Goal: Information Seeking & Learning: Check status

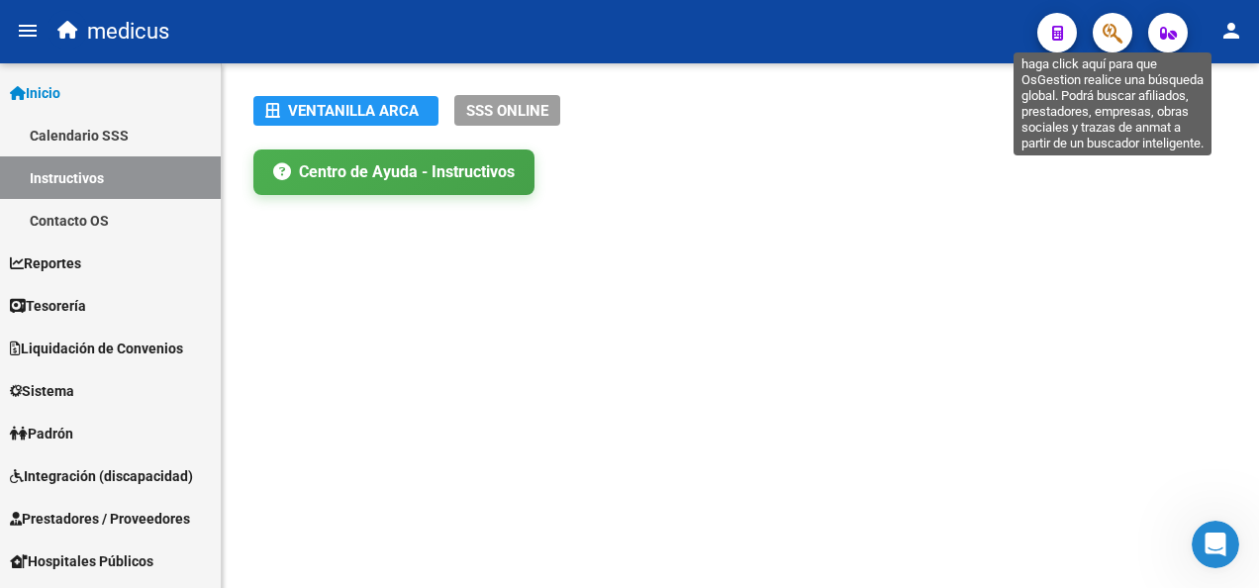
click at [1114, 36] on icon "button" at bounding box center [1113, 33] width 20 height 23
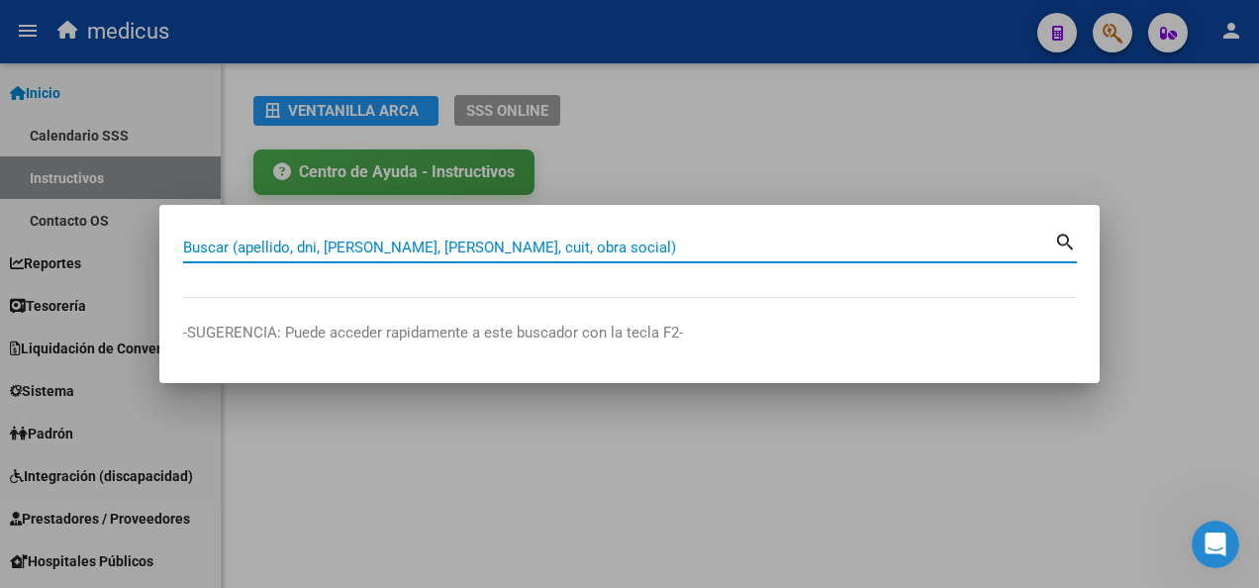
click at [473, 251] on input "Buscar (apellido, dni, [PERSON_NAME], [PERSON_NAME], cuit, obra social)" at bounding box center [618, 248] width 871 height 18
paste input "27325050867"
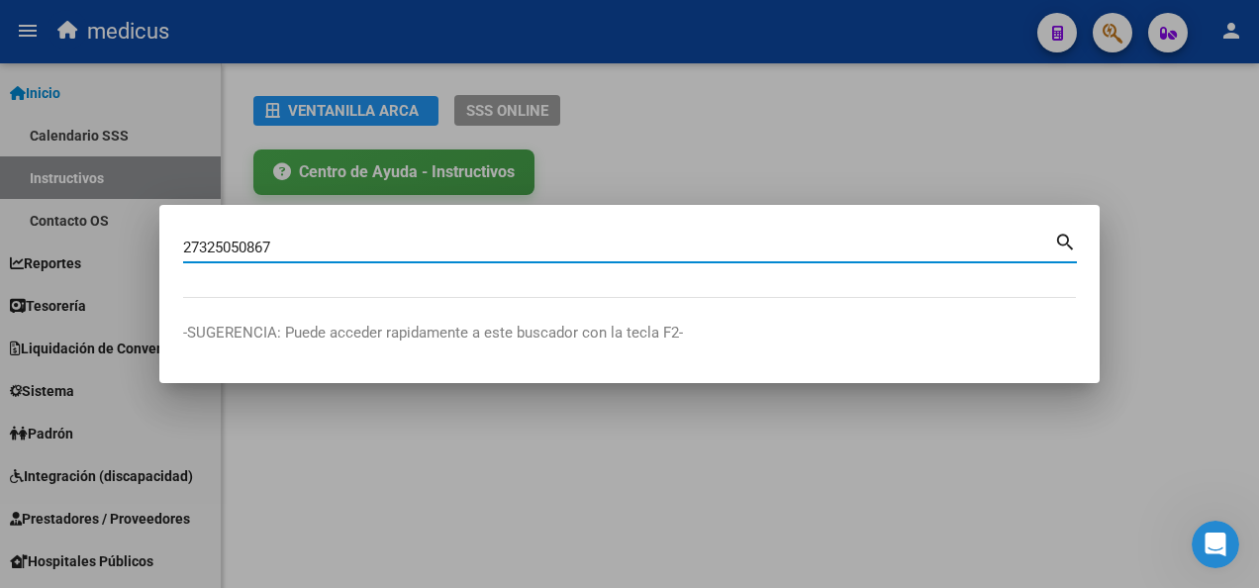
type input "27325050867"
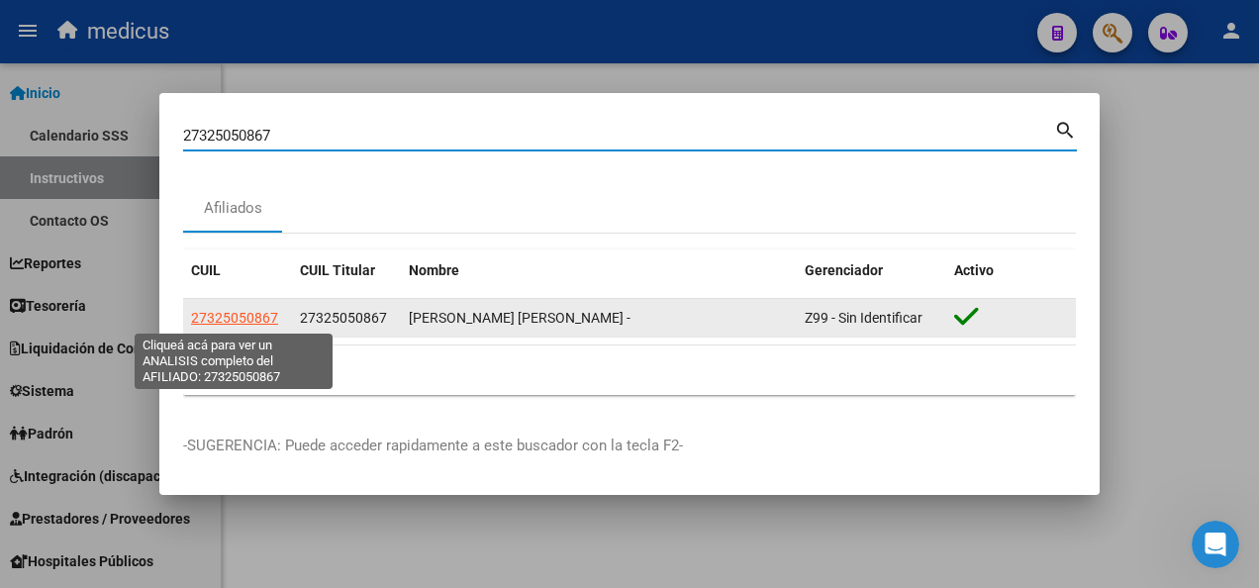
click at [229, 315] on span "27325050867" at bounding box center [234, 318] width 87 height 16
type textarea "27325050867"
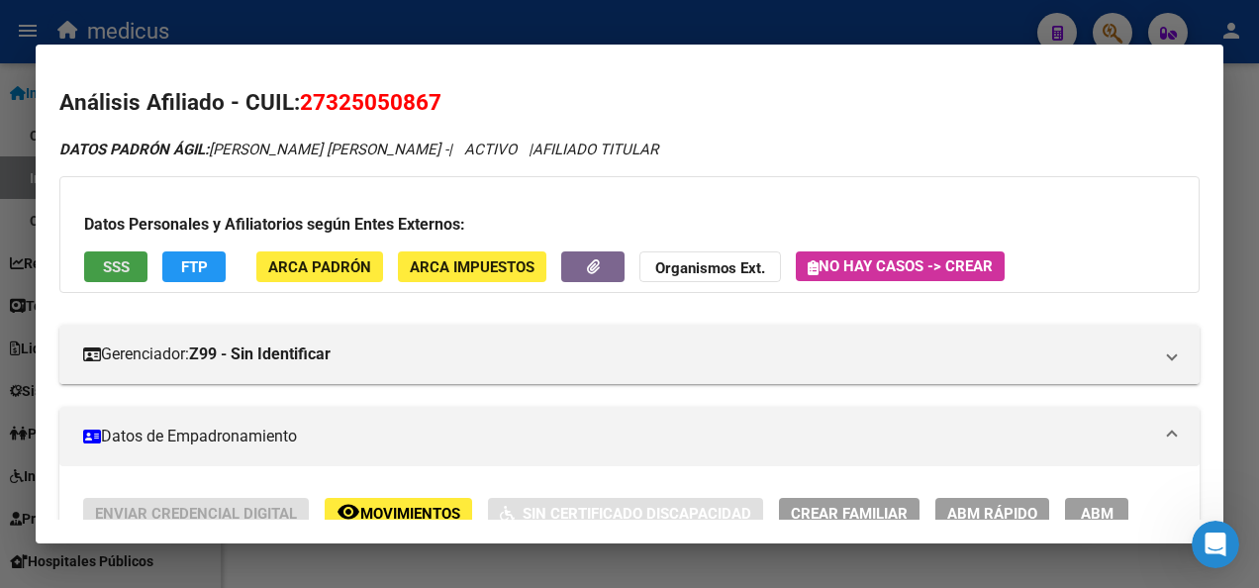
click at [123, 270] on span "SSS" at bounding box center [116, 267] width 27 height 18
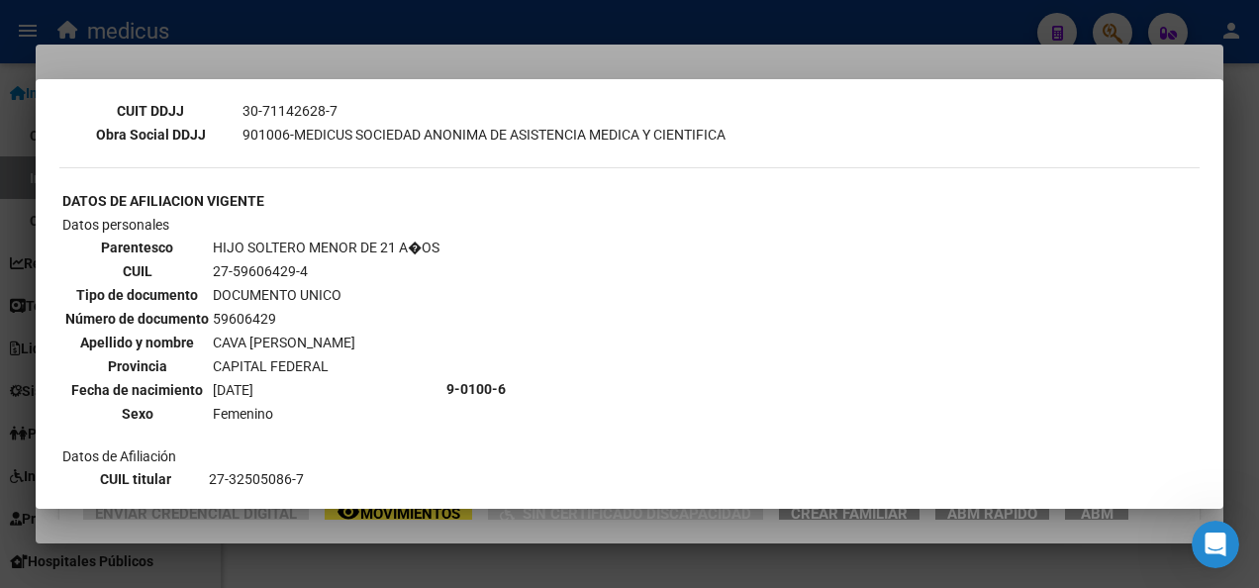
scroll to position [693, 0]
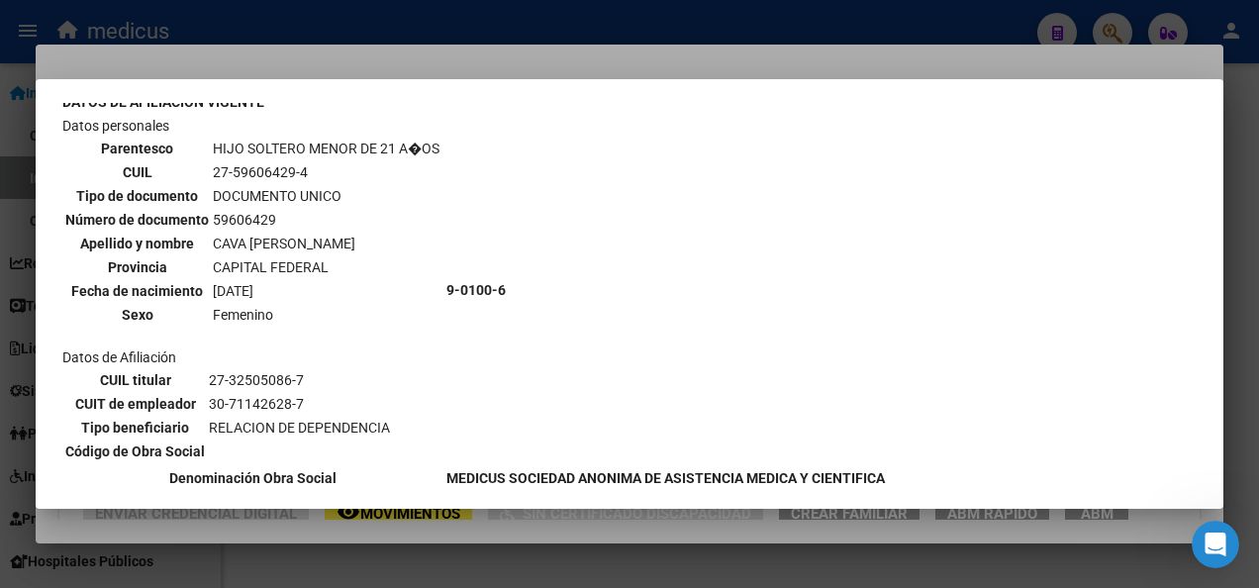
click at [576, 562] on div at bounding box center [629, 294] width 1259 height 588
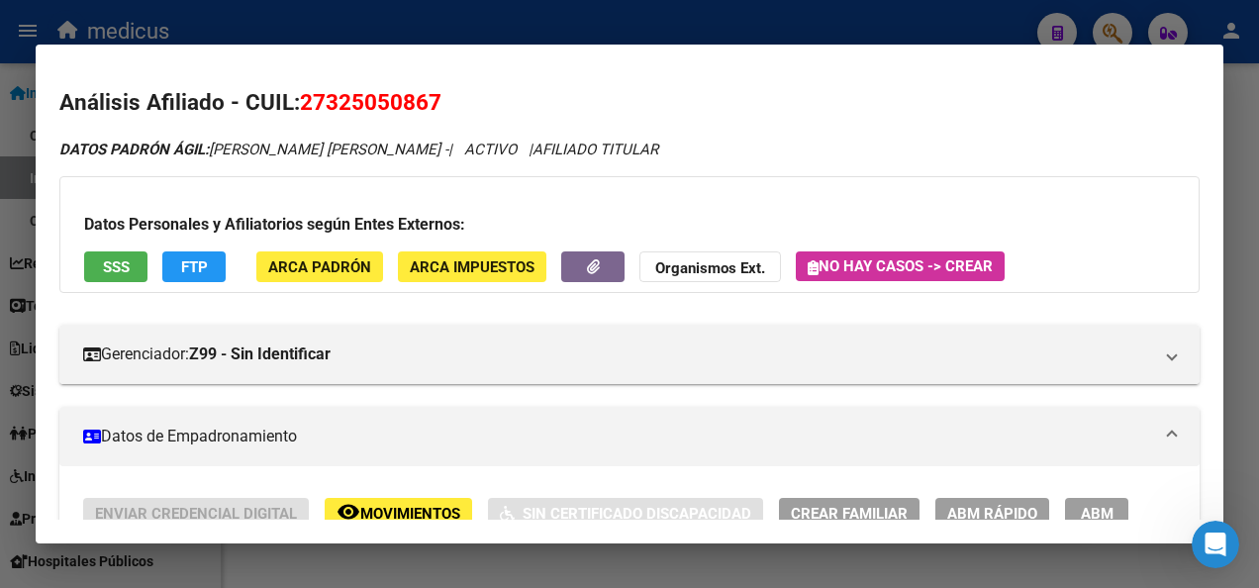
click at [576, 562] on div at bounding box center [629, 294] width 1259 height 588
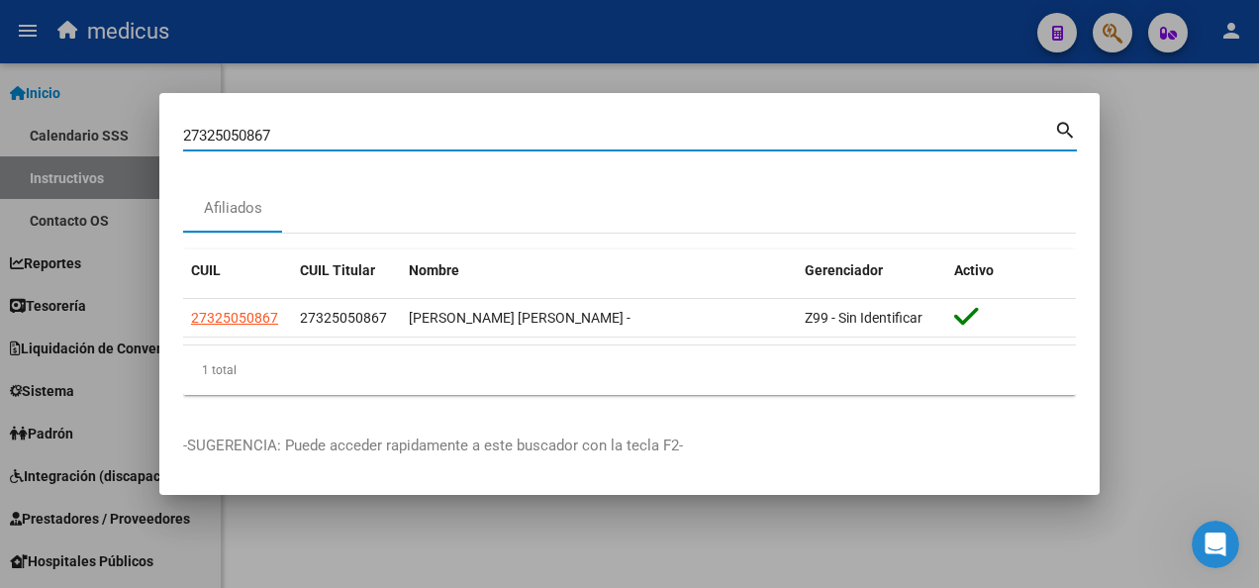
drag, startPoint x: 280, startPoint y: 131, endPoint x: 16, endPoint y: 140, distance: 264.4
click at [16, 140] on div "27325050867 Buscar (apellido, dni, cuil, nro traspaso, cuit, obra social) searc…" at bounding box center [629, 294] width 1259 height 588
paste input "9516054"
type input "27329516054"
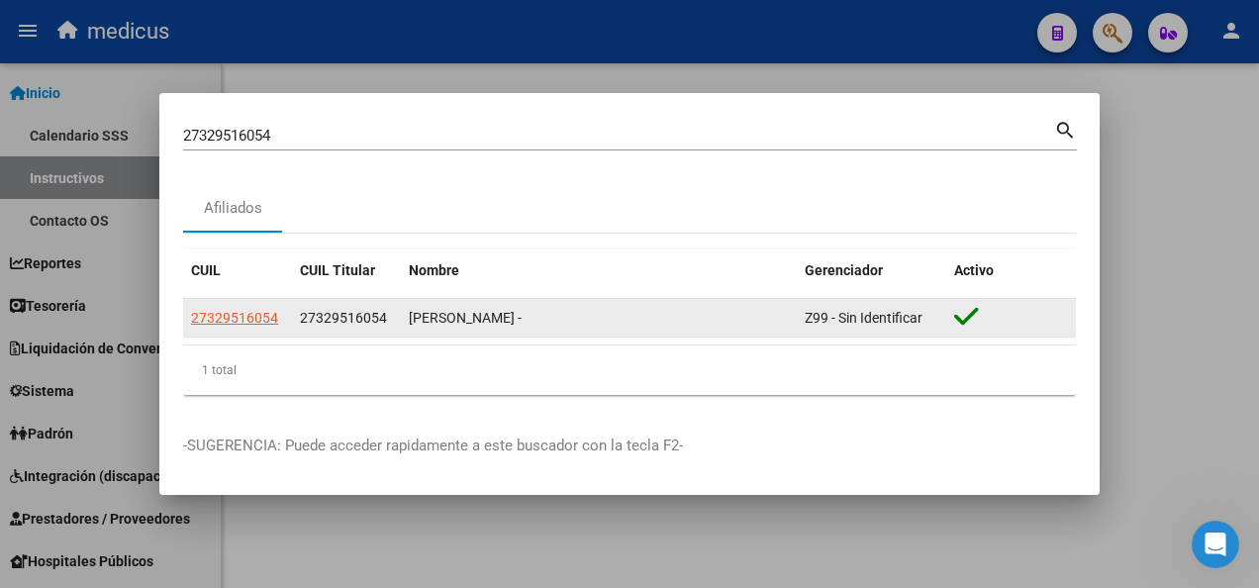
click at [220, 307] on app-link-go-to "27329516054" at bounding box center [234, 318] width 87 height 23
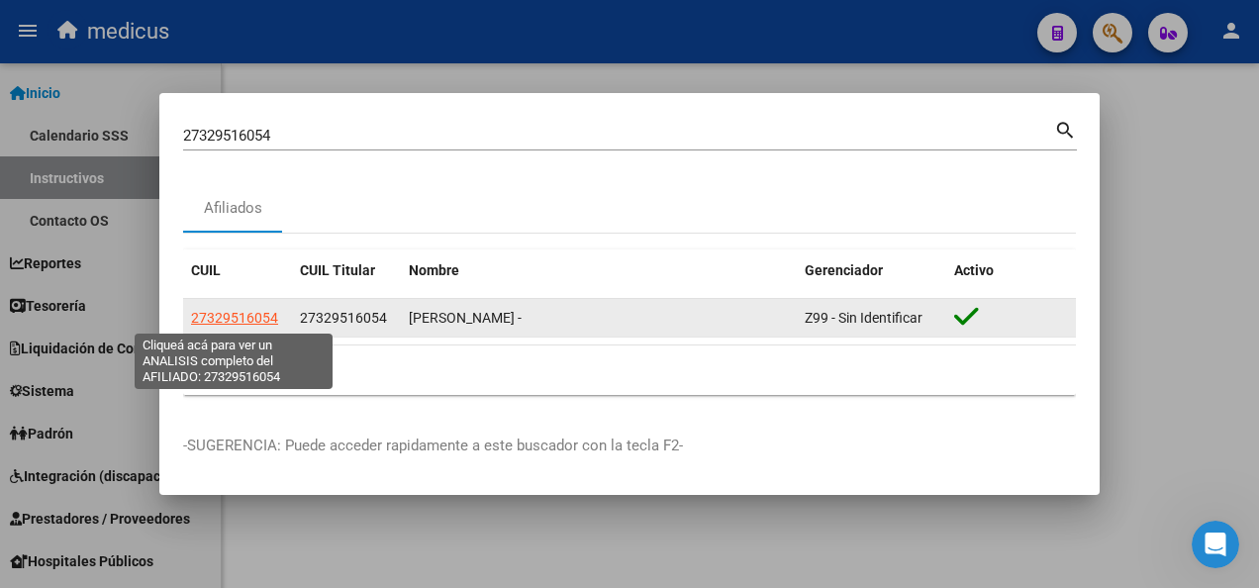
click at [224, 312] on span "27329516054" at bounding box center [234, 318] width 87 height 16
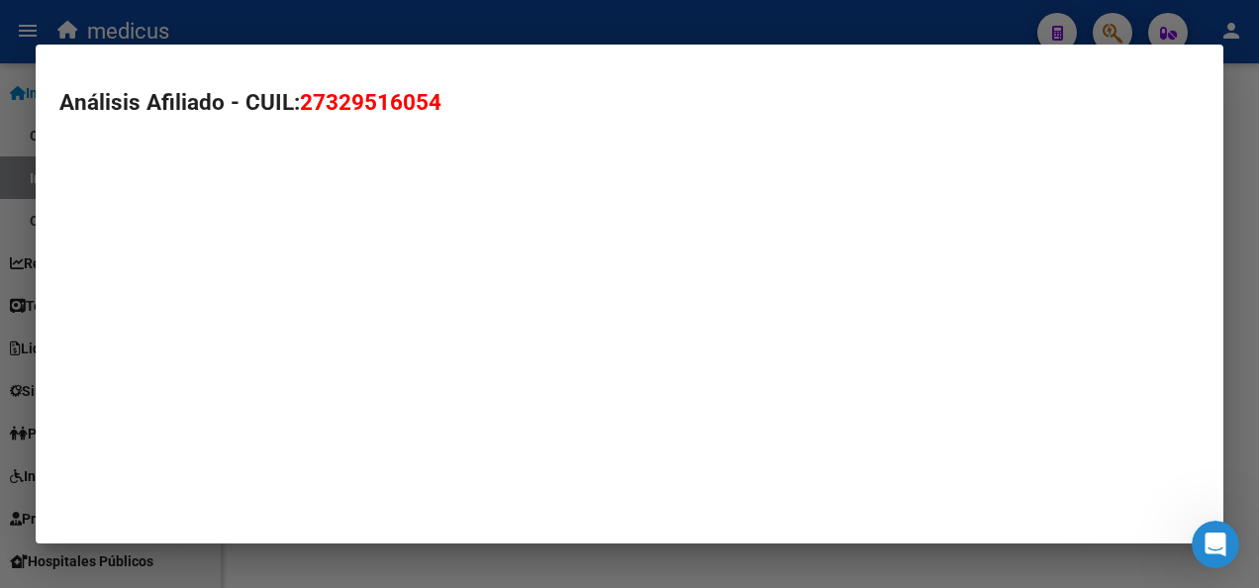
type textarea "27329516054"
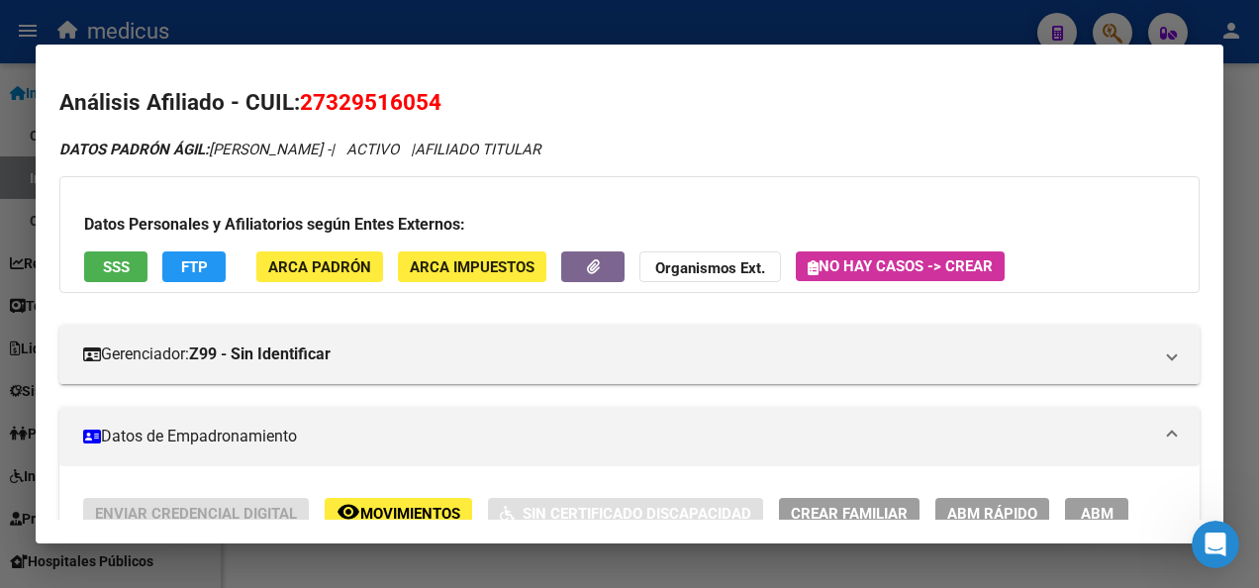
click at [95, 268] on button "SSS" at bounding box center [115, 266] width 63 height 31
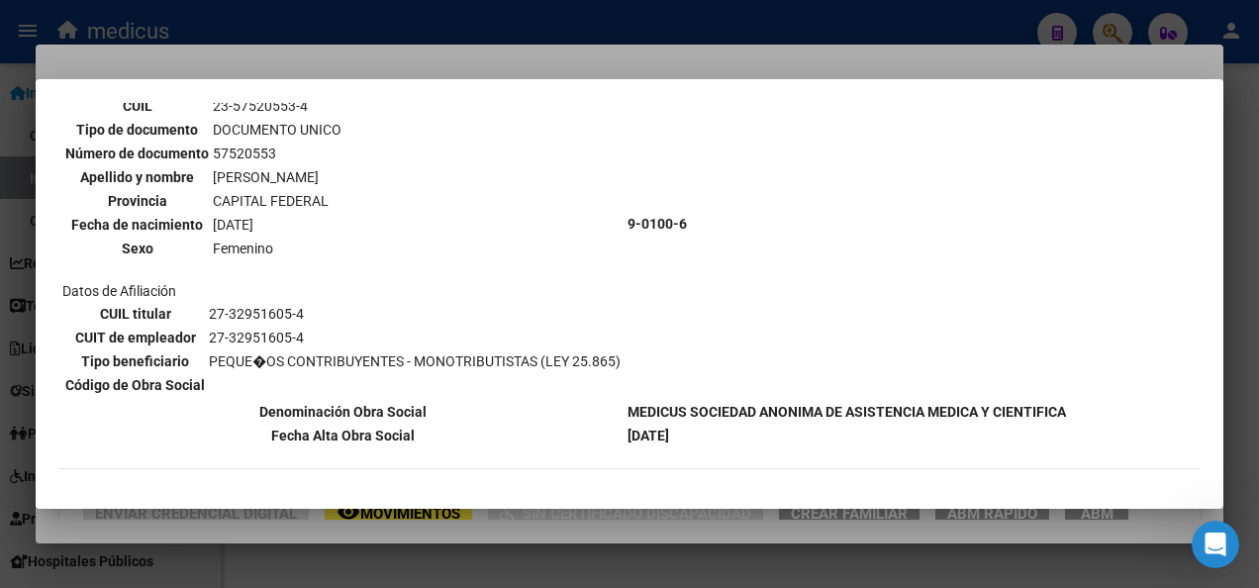
scroll to position [1089, 0]
click at [456, 550] on div at bounding box center [629, 294] width 1259 height 588
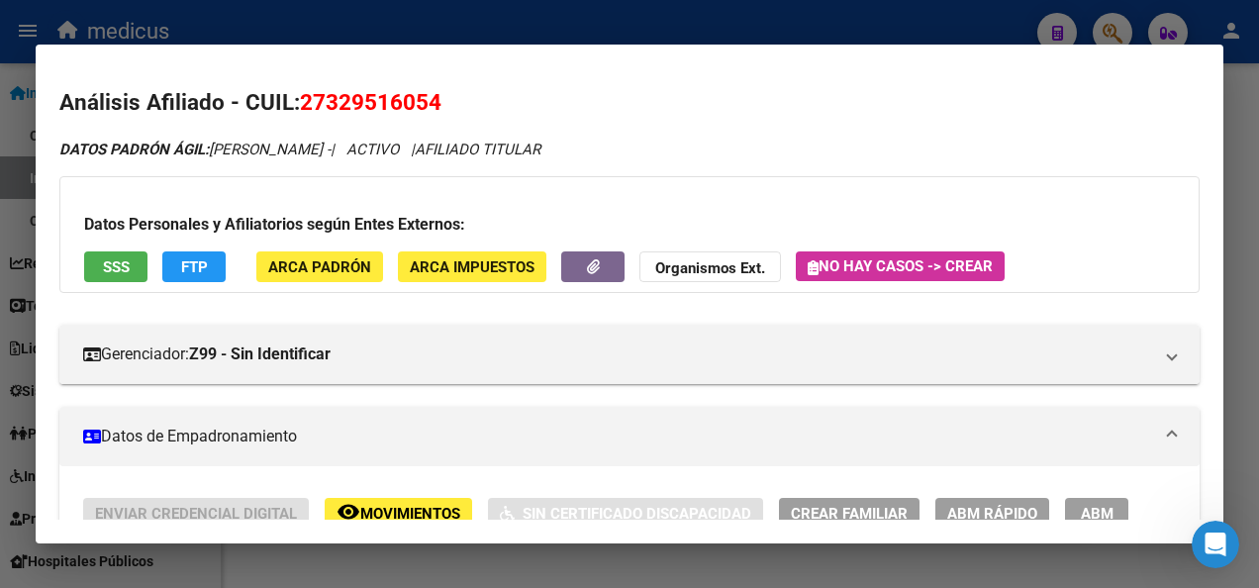
click at [456, 550] on div at bounding box center [629, 294] width 1259 height 588
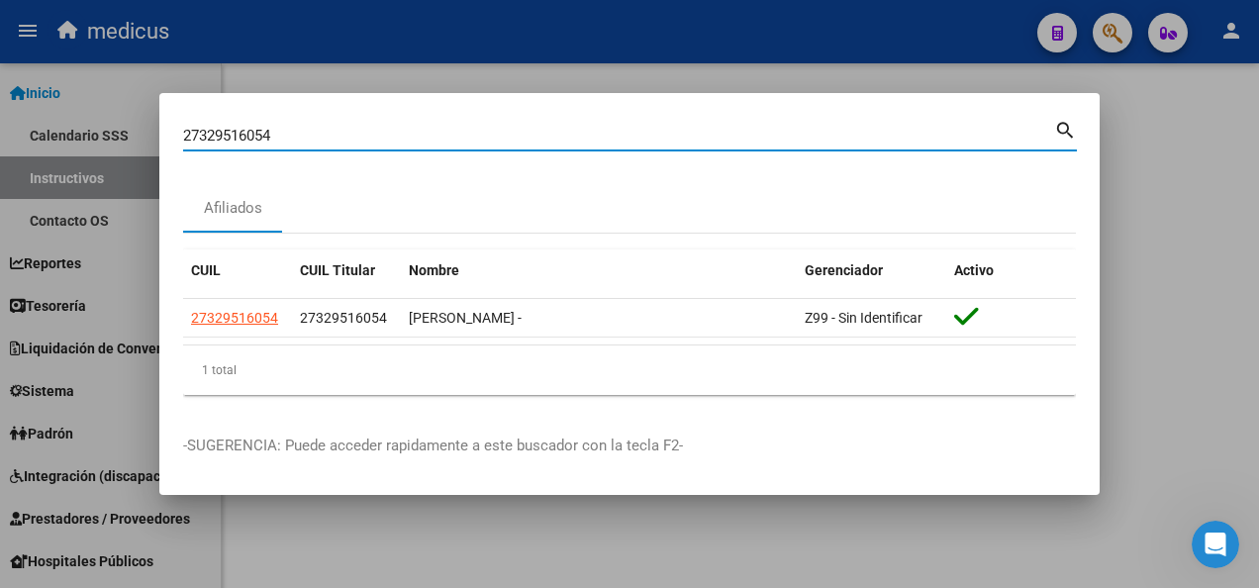
drag, startPoint x: 283, startPoint y: 134, endPoint x: 56, endPoint y: 137, distance: 226.7
click at [56, 137] on div "27329516054 Buscar (apellido, dni, cuil, nro traspaso, cuit, obra social) searc…" at bounding box center [629, 294] width 1259 height 588
paste input "0311563867"
type input "20311563867"
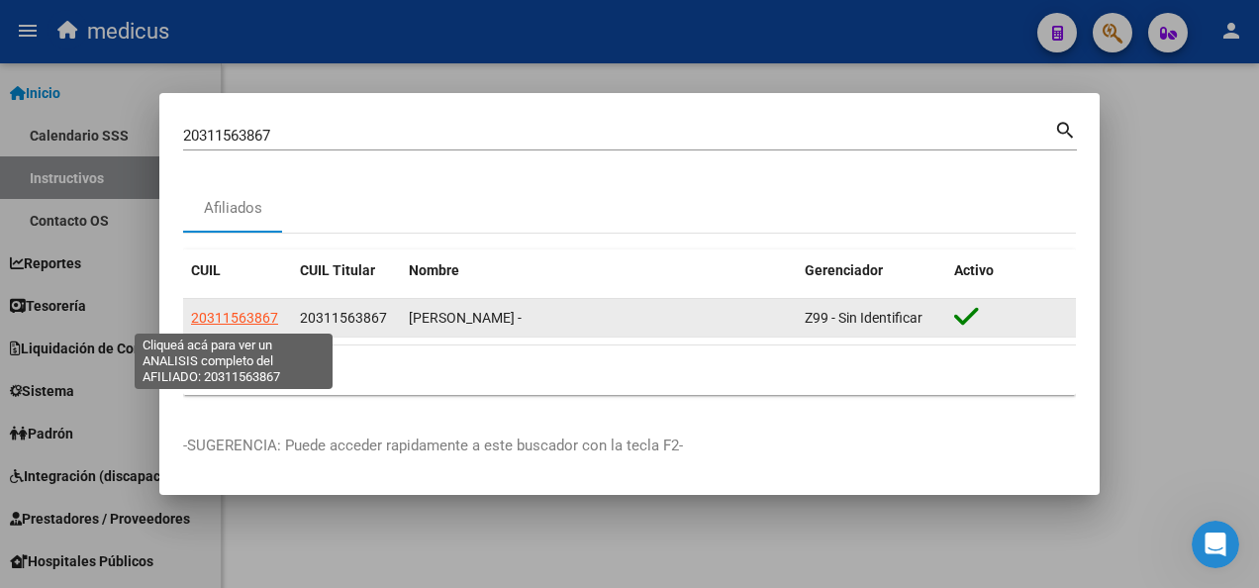
click at [228, 314] on span "20311563867" at bounding box center [234, 318] width 87 height 16
type textarea "20311563867"
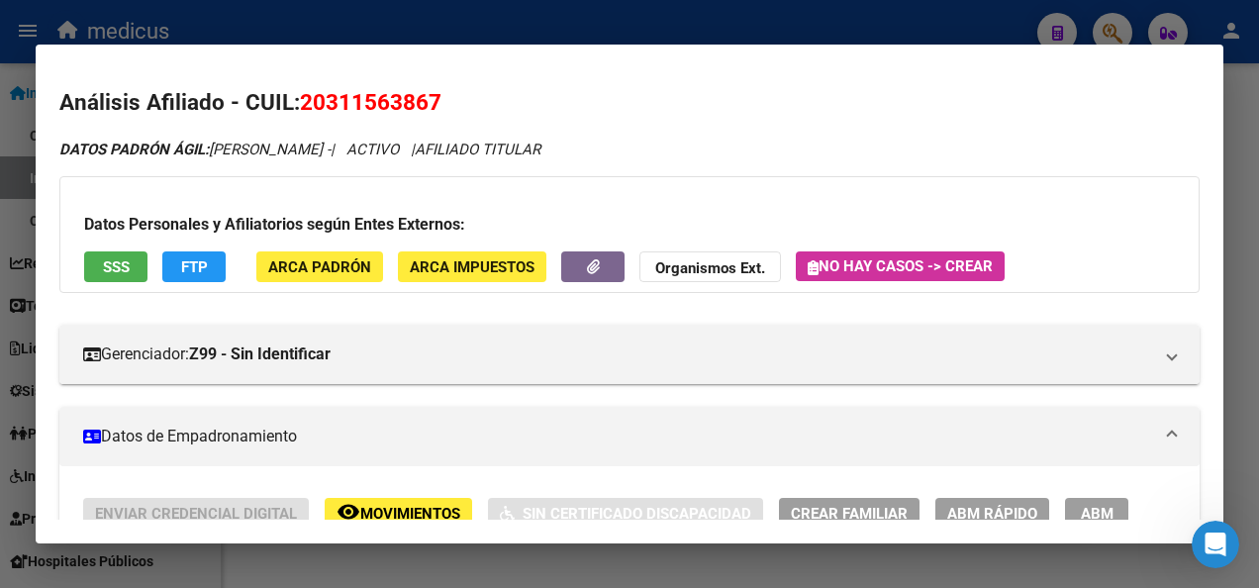
click at [120, 266] on span "SSS" at bounding box center [116, 267] width 27 height 18
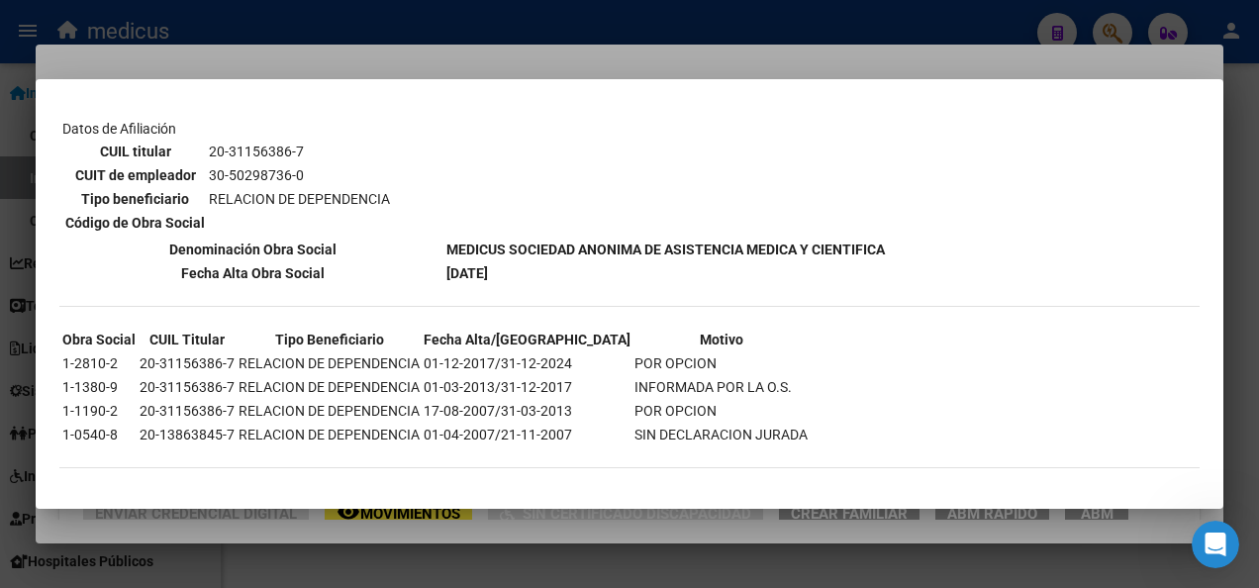
scroll to position [1388, 0]
click at [515, 560] on div at bounding box center [629, 294] width 1259 height 588
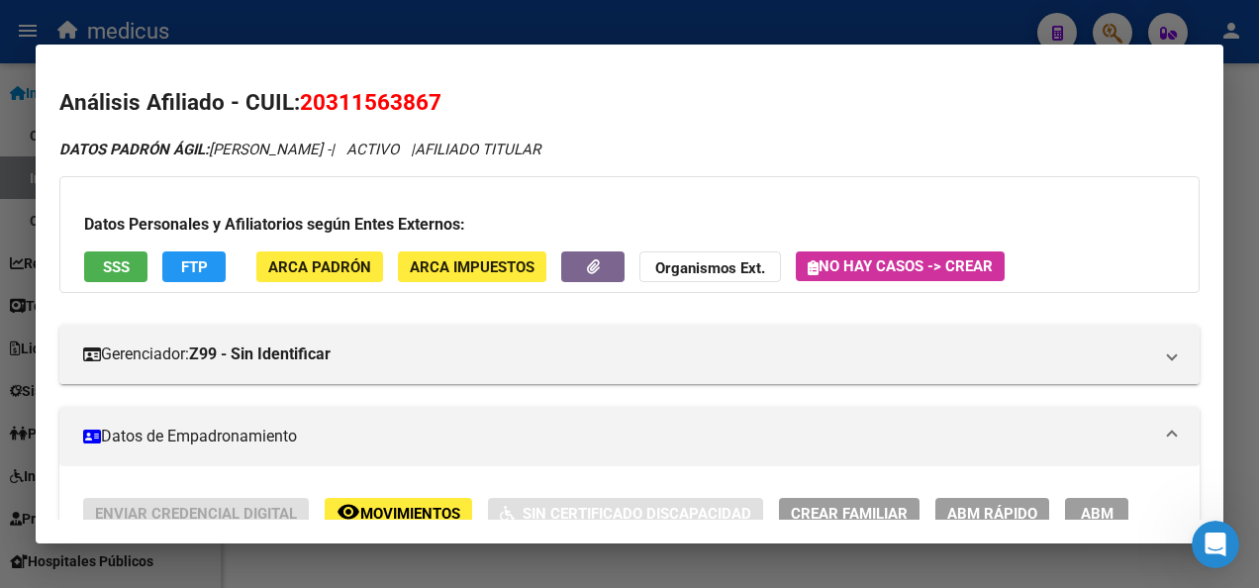
click at [515, 560] on div at bounding box center [629, 294] width 1259 height 588
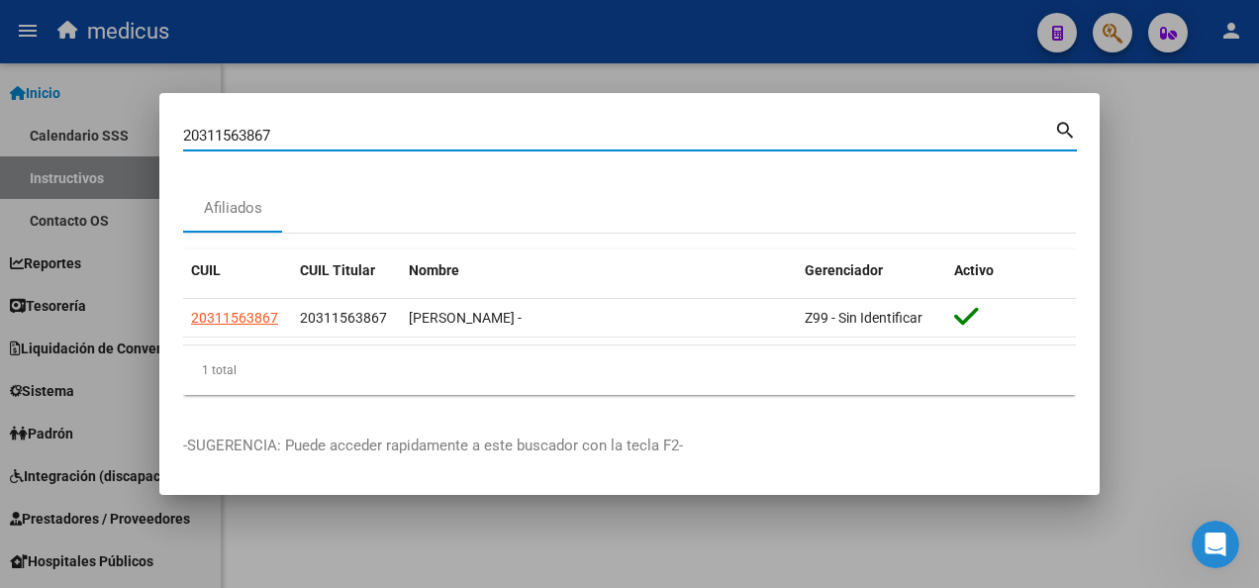
drag, startPoint x: 283, startPoint y: 135, endPoint x: 101, endPoint y: 134, distance: 182.1
click at [101, 134] on div "20311563867 Buscar (apellido, dni, cuil, nro traspaso, cuit, obra social) searc…" at bounding box center [629, 294] width 1259 height 588
paste input "3304010754"
type input "23304010754"
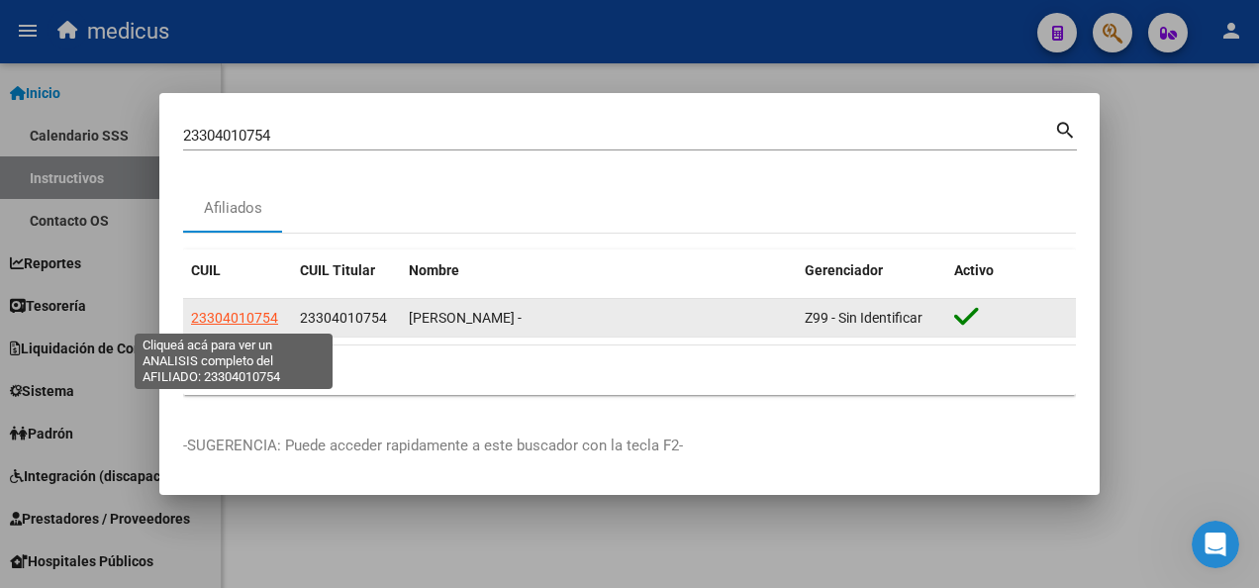
click at [228, 316] on span "23304010754" at bounding box center [234, 318] width 87 height 16
type textarea "23304010754"
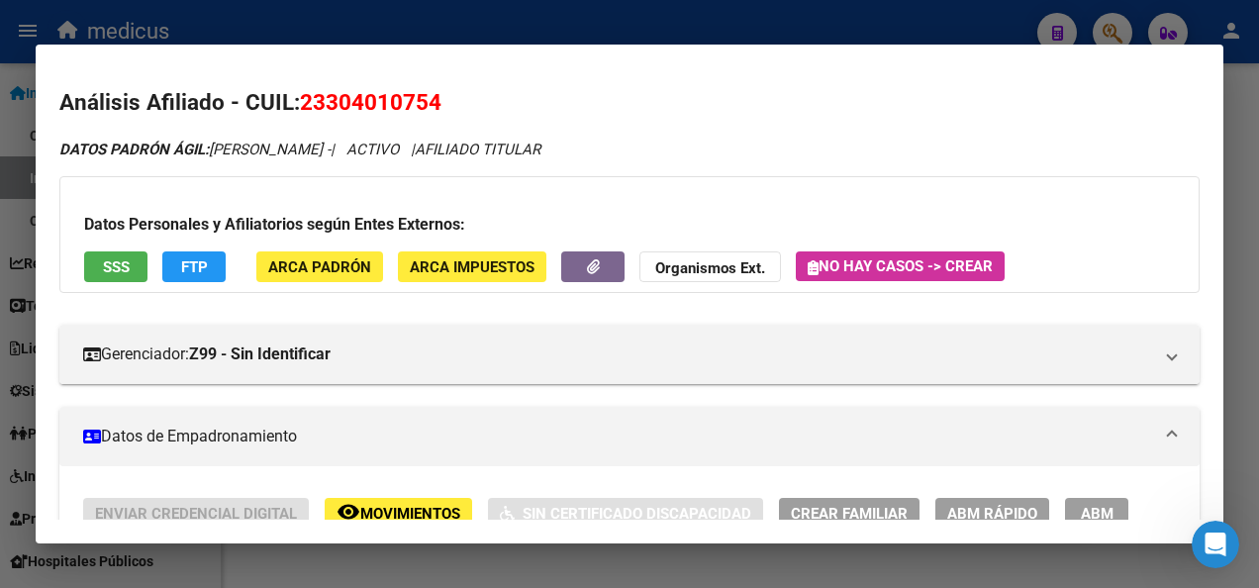
click at [117, 257] on span "SSS" at bounding box center [116, 266] width 27 height 18
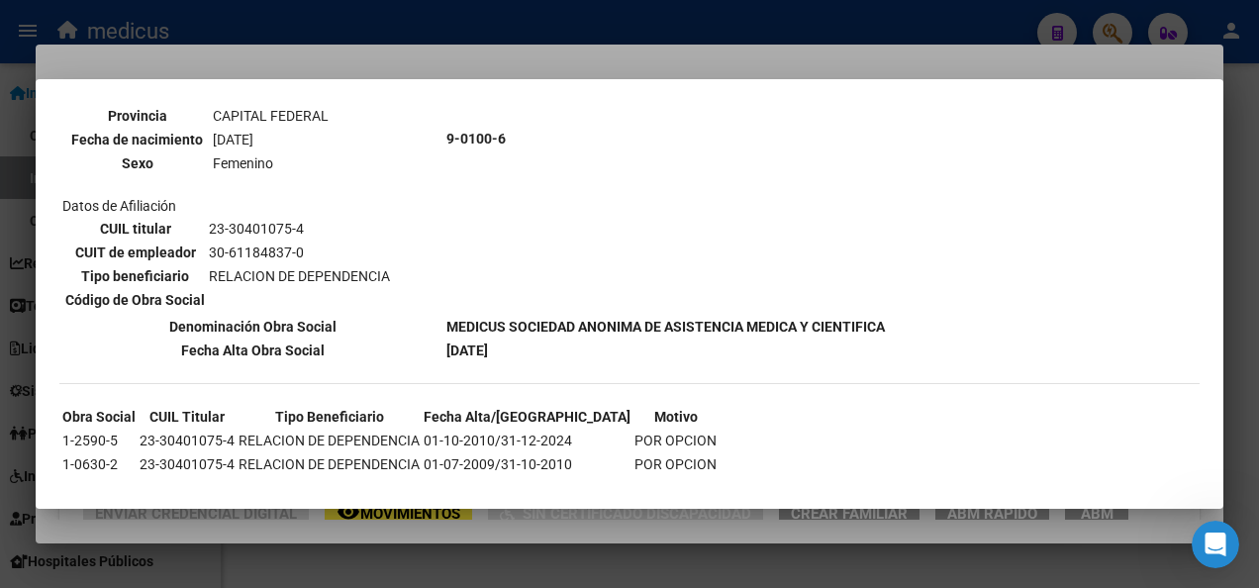
scroll to position [1806, 0]
